Goal: Navigation & Orientation: Find specific page/section

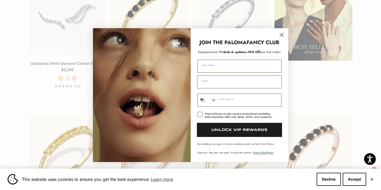
scroll to position [748, 0]
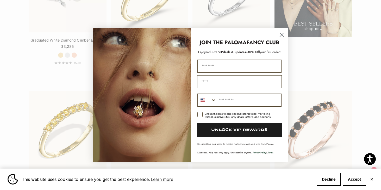
click at [282, 34] on icon "Close dialog" at bounding box center [282, 35] width 4 height 4
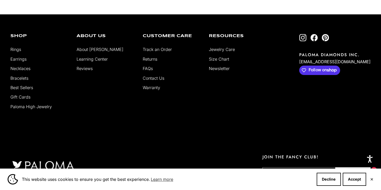
scroll to position [1226, 0]
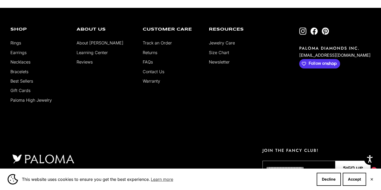
click at [82, 44] on link "About [PERSON_NAME]" at bounding box center [100, 42] width 47 height 5
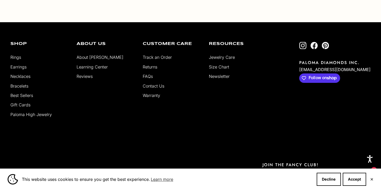
scroll to position [976, 0]
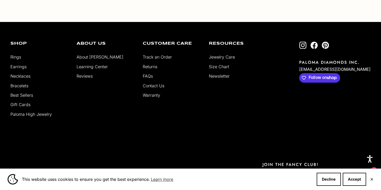
click at [145, 87] on link "Contact Us" at bounding box center [154, 85] width 22 height 5
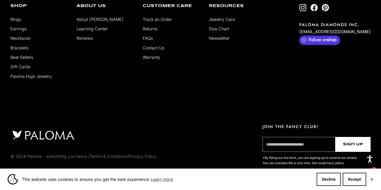
scroll to position [398, 0]
click at [372, 179] on button "✕" at bounding box center [371, 178] width 3 height 3
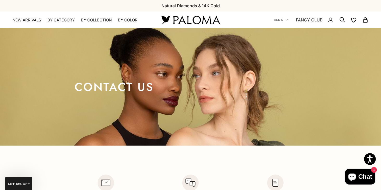
scroll to position [0, 0]
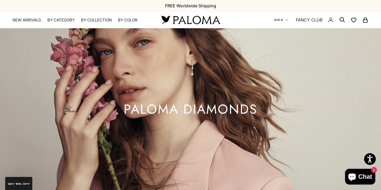
click at [287, 20] on icon "Secondary navigation" at bounding box center [287, 20] width 3 height 3
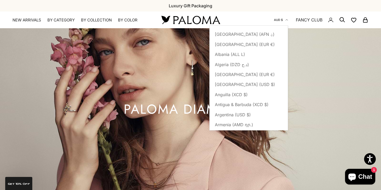
click at [287, 20] on icon "Secondary navigation" at bounding box center [287, 19] width 2 height 1
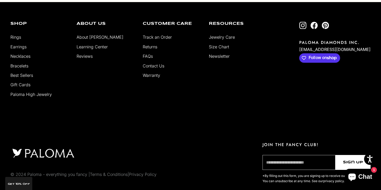
scroll to position [995, 0]
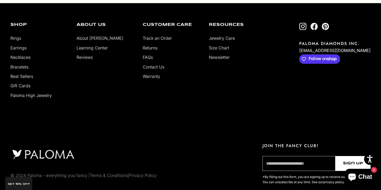
click at [145, 56] on link "FAQs" at bounding box center [148, 56] width 10 height 5
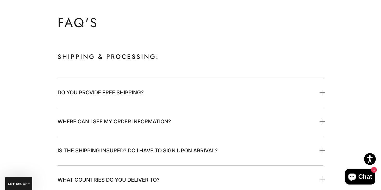
scroll to position [53, 0]
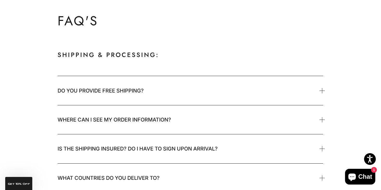
click at [321, 90] on span at bounding box center [322, 90] width 2 height 2
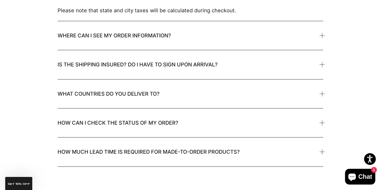
scroll to position [205, 0]
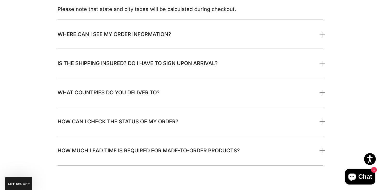
click at [322, 91] on span at bounding box center [322, 92] width 2 height 2
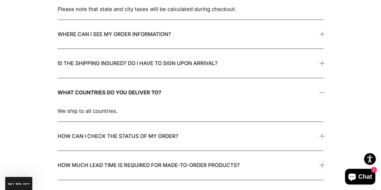
click at [322, 91] on span at bounding box center [322, 92] width 2 height 2
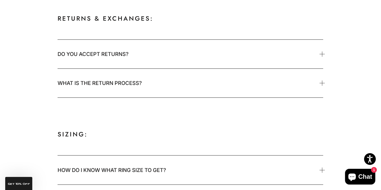
scroll to position [321, 0]
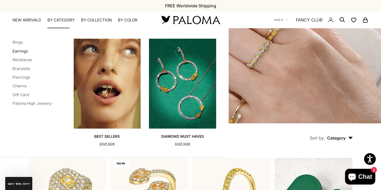
click at [22, 51] on link "Earrings" at bounding box center [20, 50] width 15 height 5
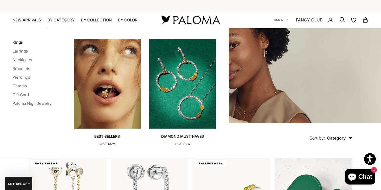
click at [17, 42] on link "Rings" at bounding box center [18, 42] width 10 height 5
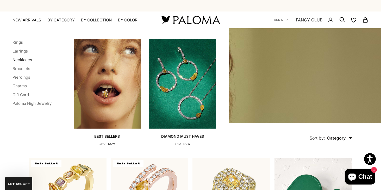
click at [18, 60] on link "Necklaces" at bounding box center [23, 59] width 20 height 5
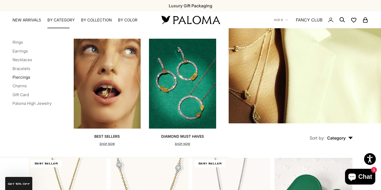
click at [16, 76] on link "Piercings" at bounding box center [22, 77] width 18 height 5
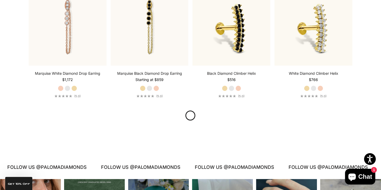
scroll to position [583, 0]
